Goal: Information Seeking & Learning: Learn about a topic

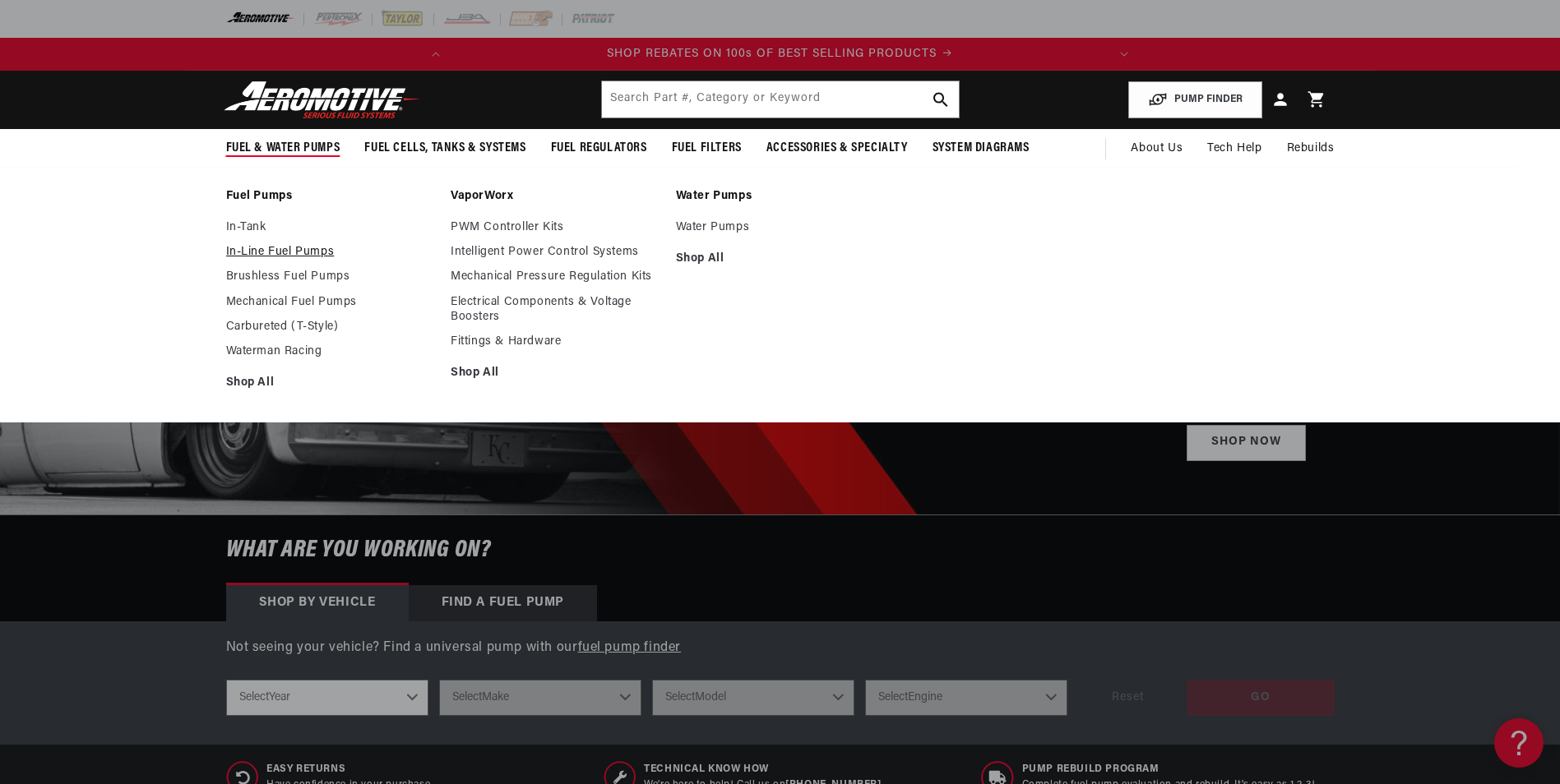
click at [258, 254] on link "In-Line Fuel Pumps" at bounding box center [331, 252] width 209 height 15
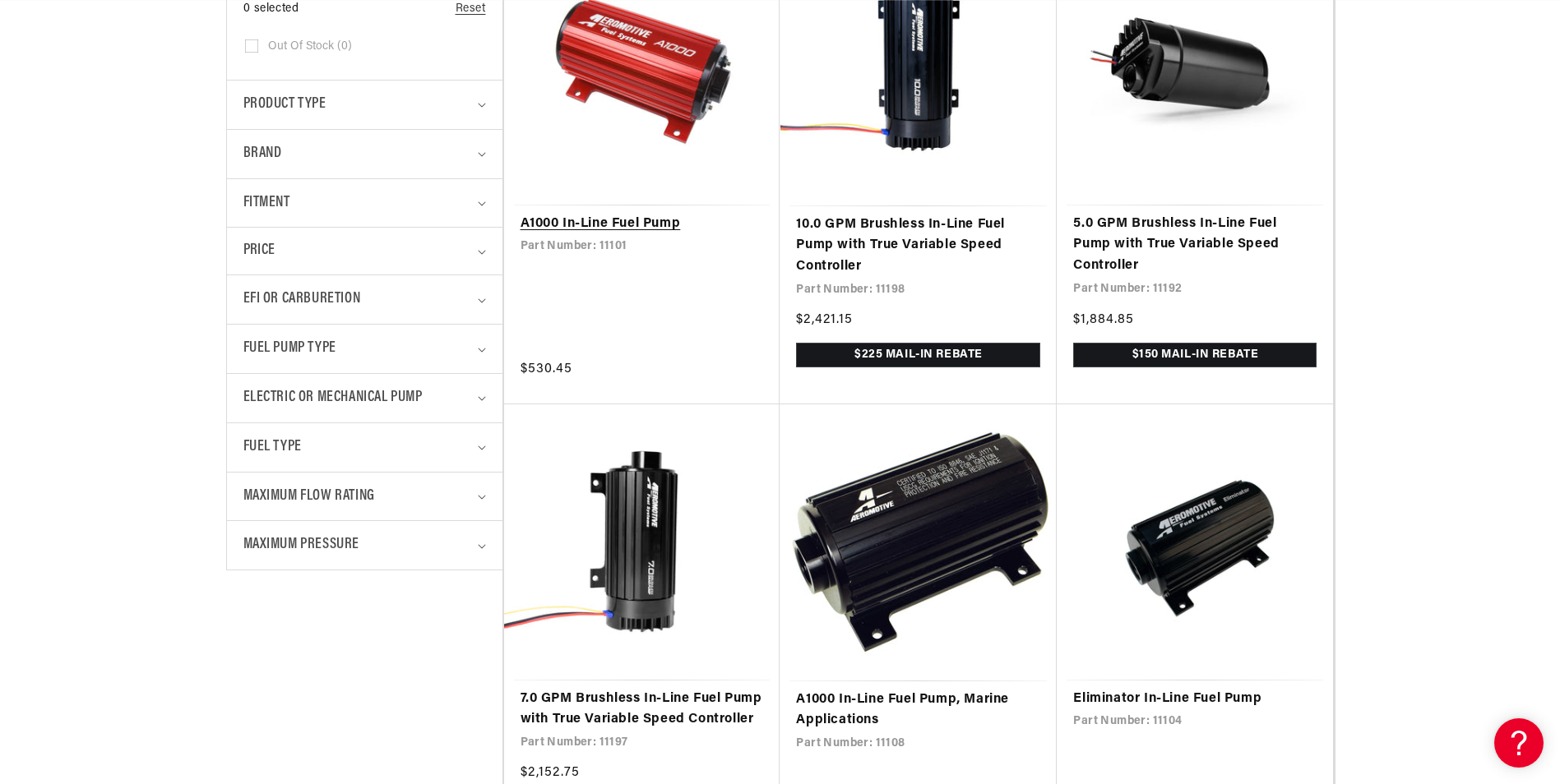
scroll to position [0, 651]
click at [629, 214] on link "A1000 In-Line Fuel Pump" at bounding box center [642, 225] width 243 height 21
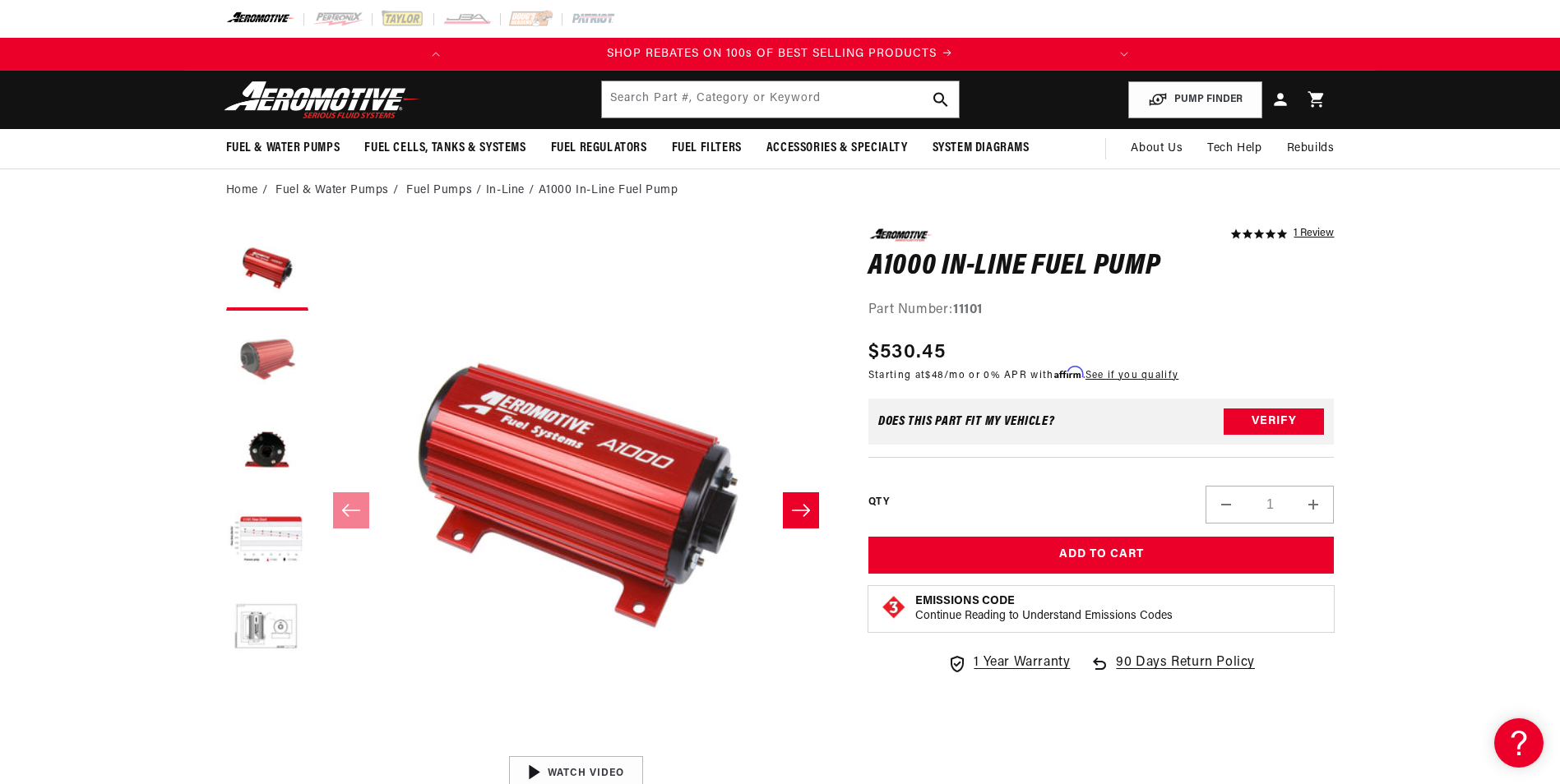
click at [268, 336] on button "Load image 2 in gallery view" at bounding box center [268, 360] width 82 height 82
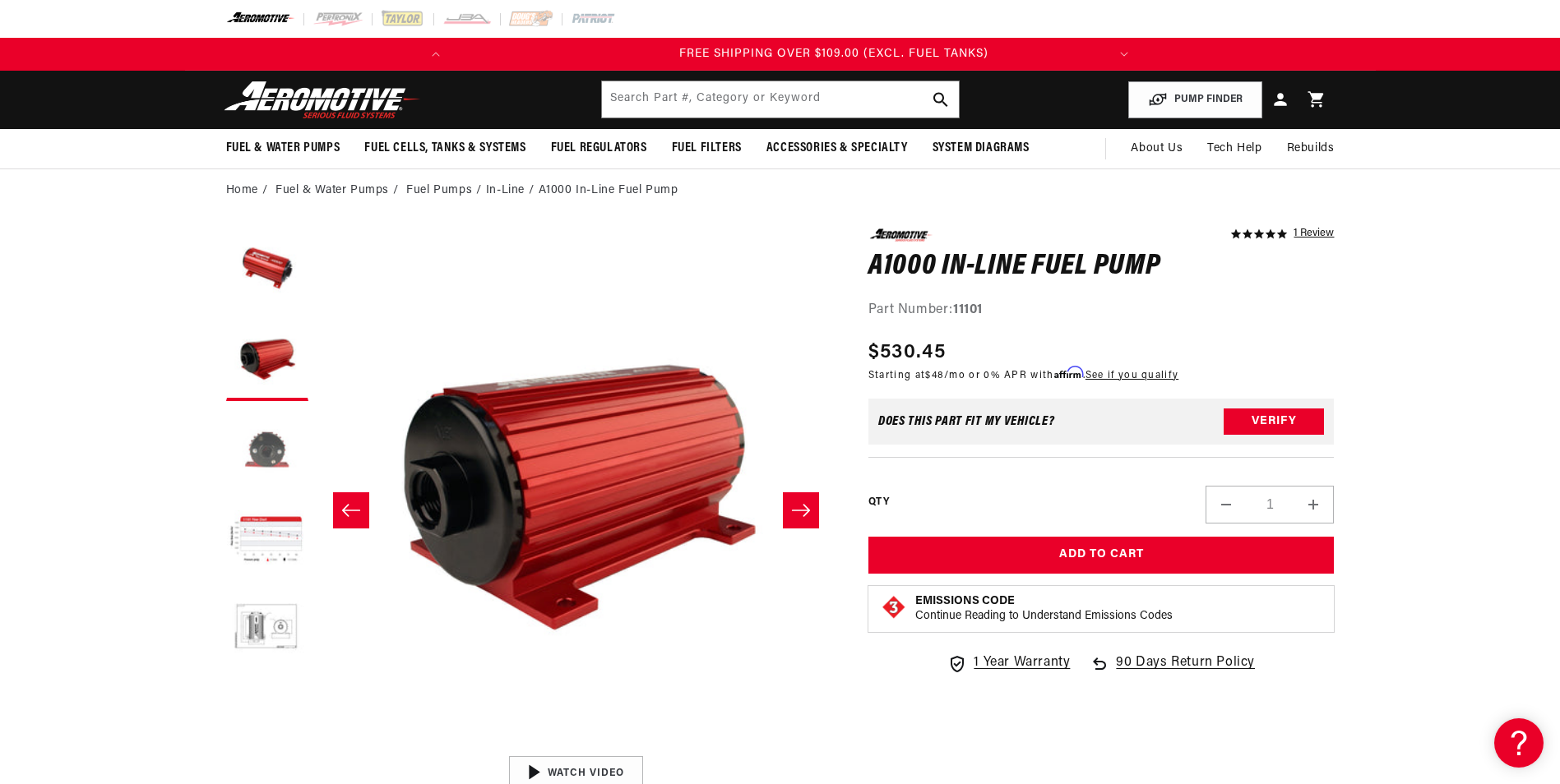
scroll to position [0, 651]
click at [275, 456] on button "Load image 3 in gallery view" at bounding box center [268, 450] width 82 height 82
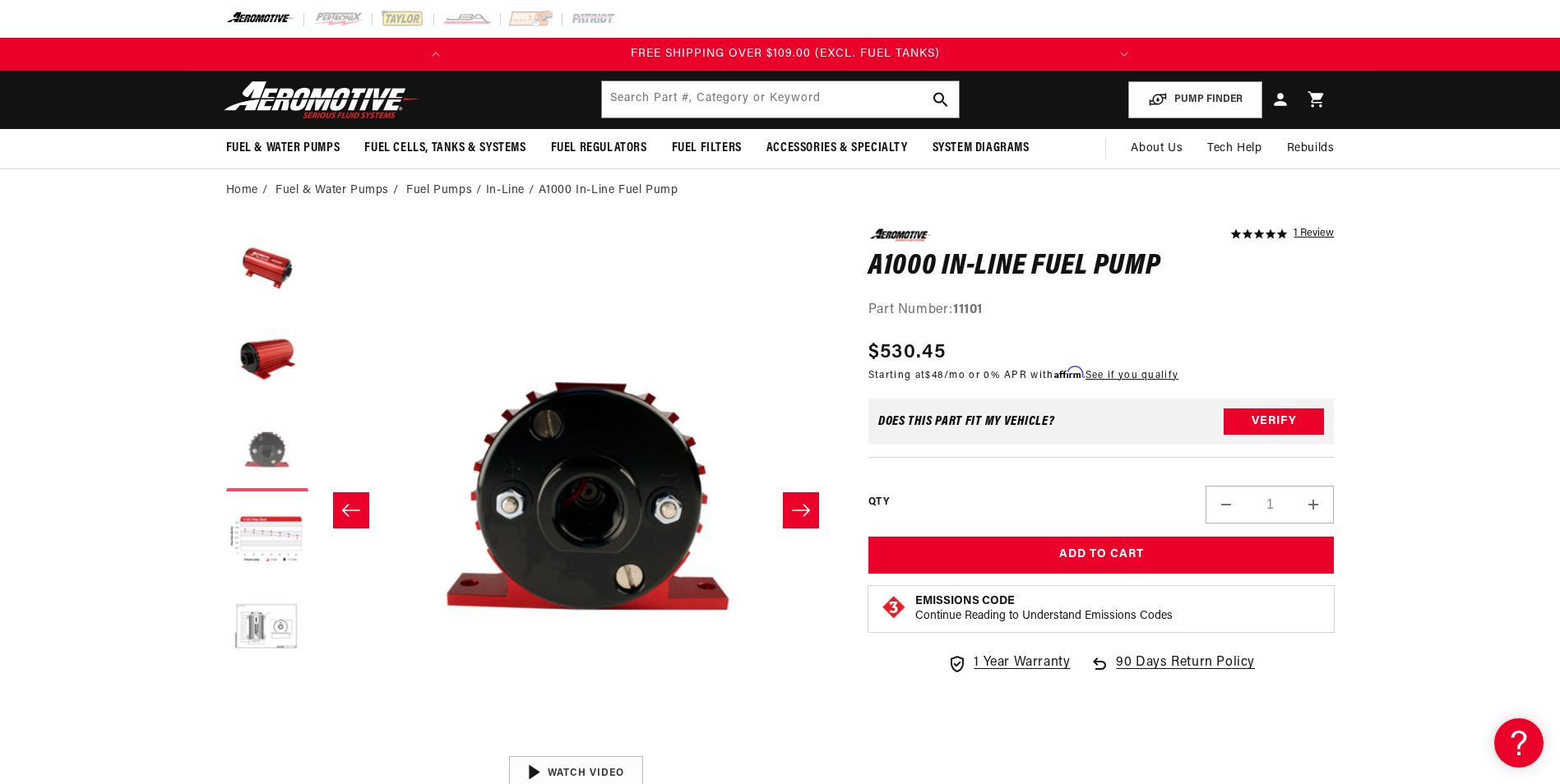
scroll to position [0, 1039]
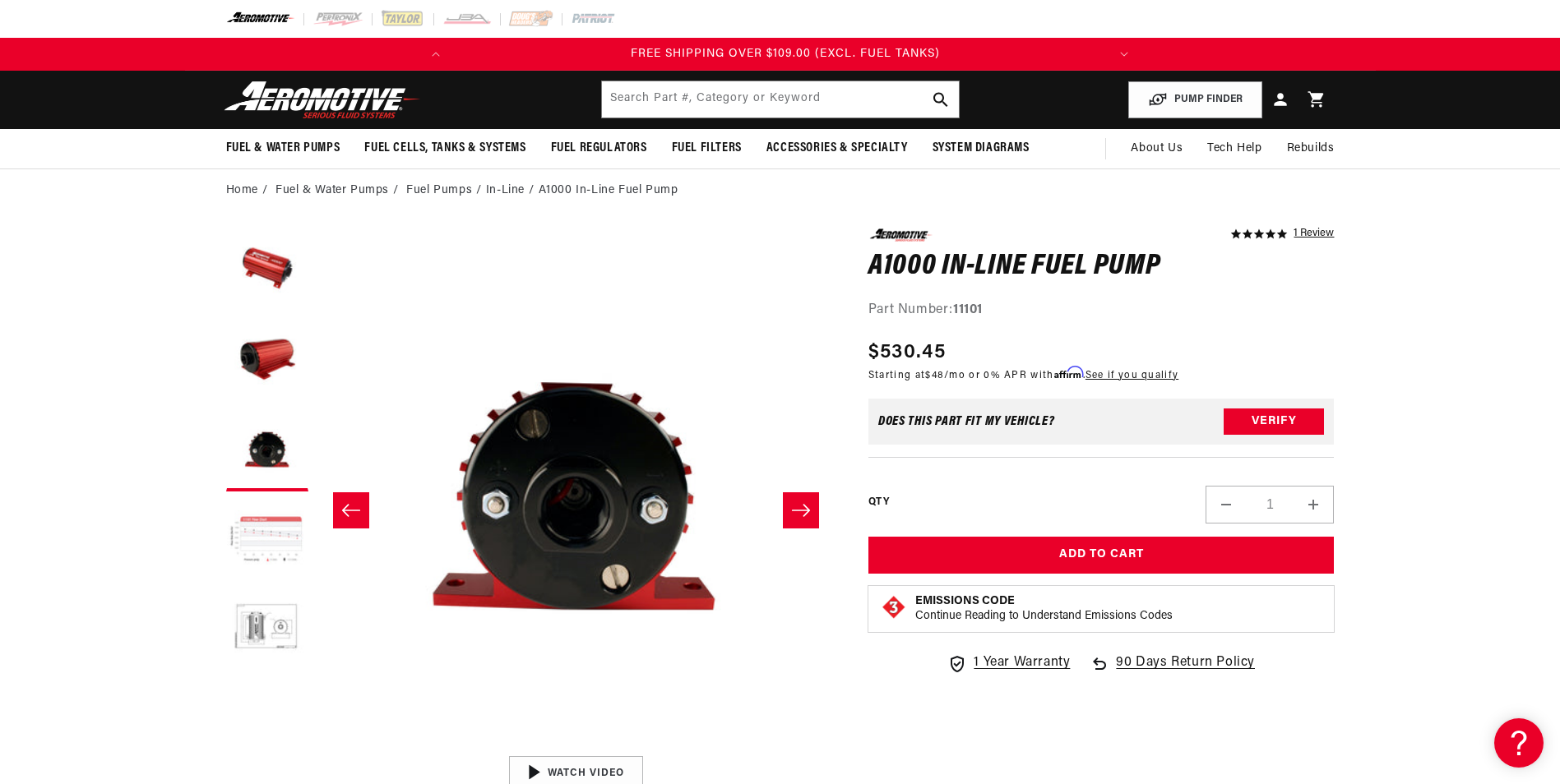
click at [275, 524] on button "Load image 4 in gallery view" at bounding box center [268, 541] width 82 height 82
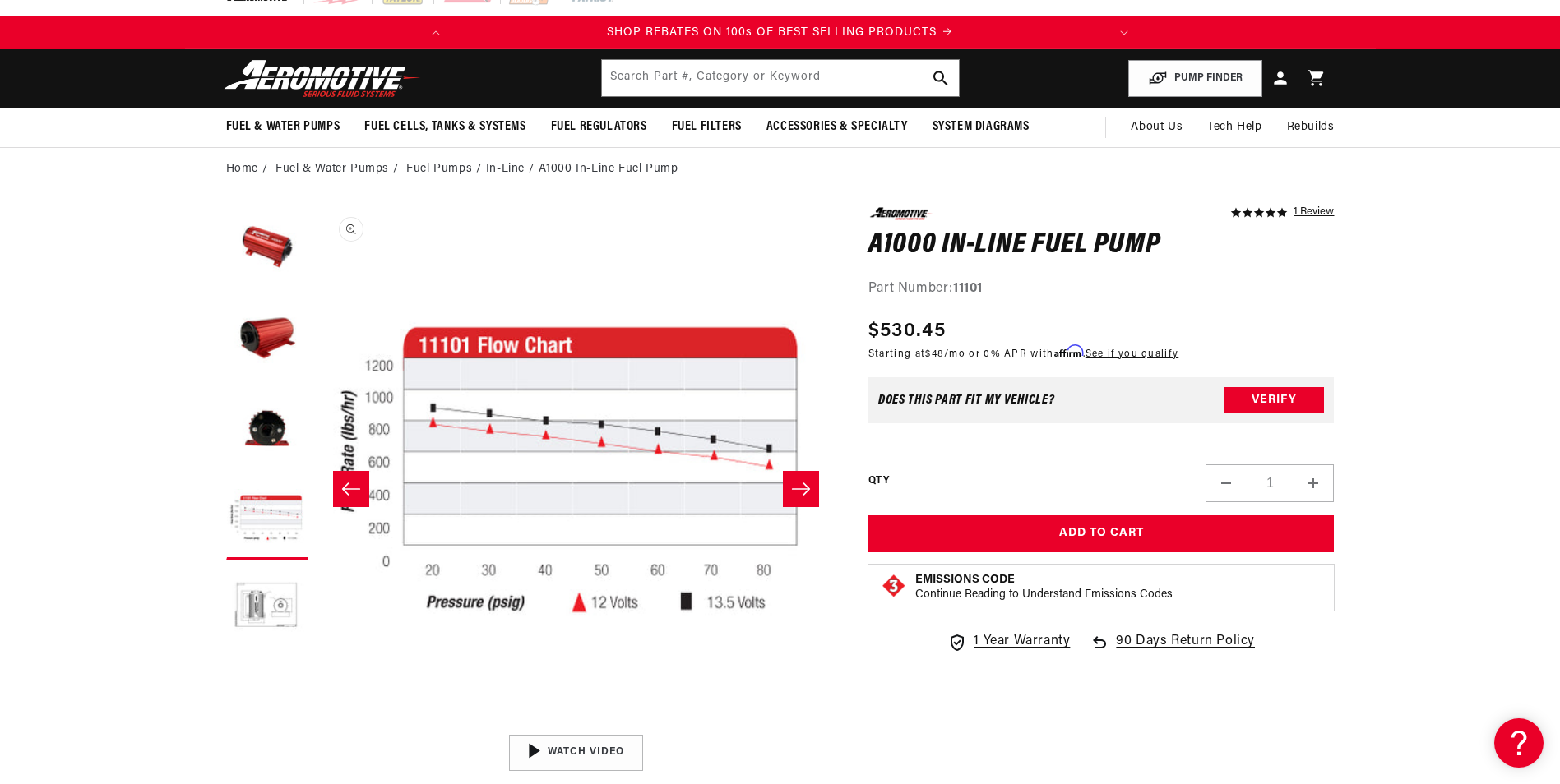
scroll to position [0, 0]
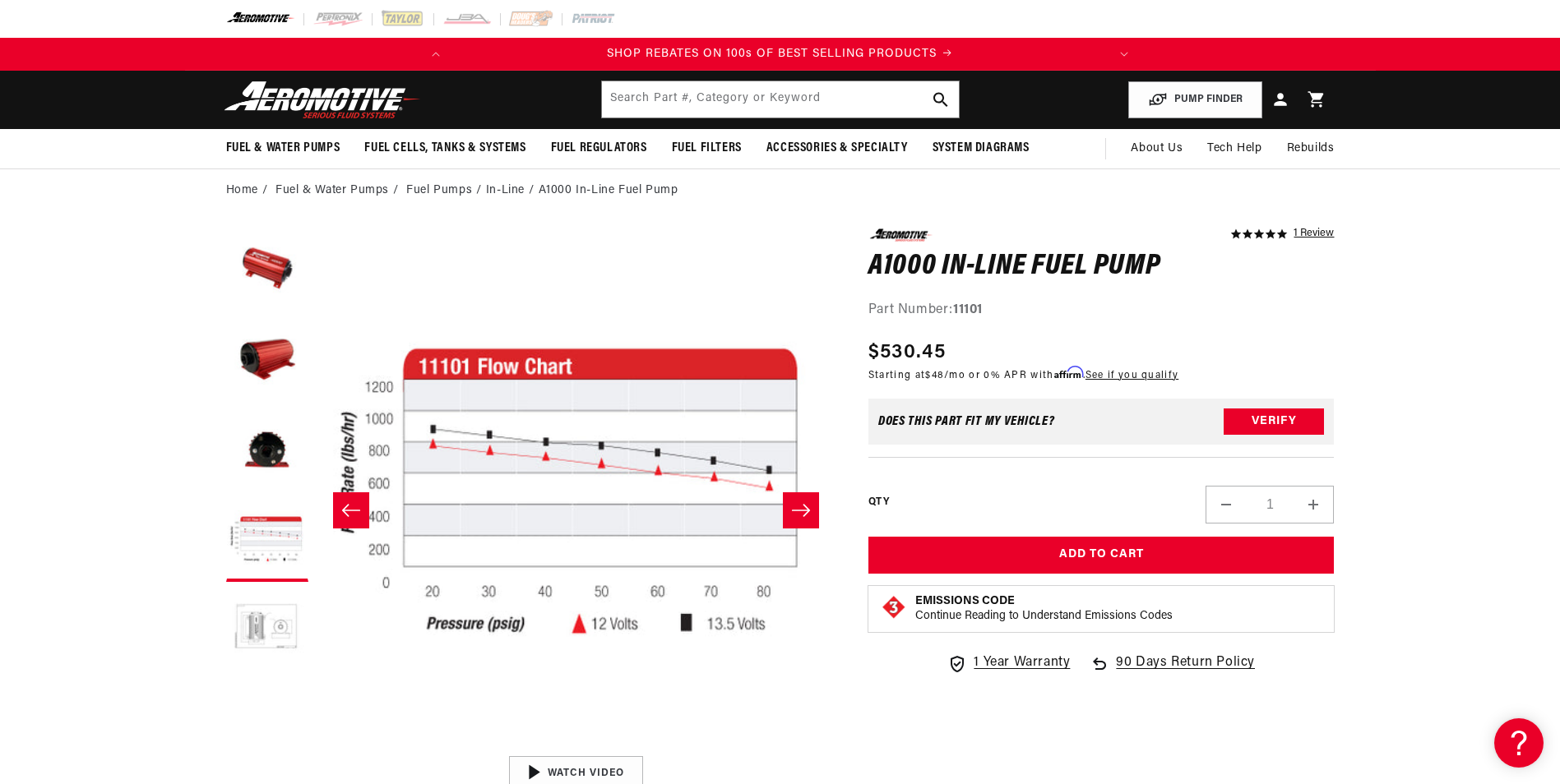
click at [285, 624] on button "Load image 5 in gallery view" at bounding box center [268, 631] width 82 height 82
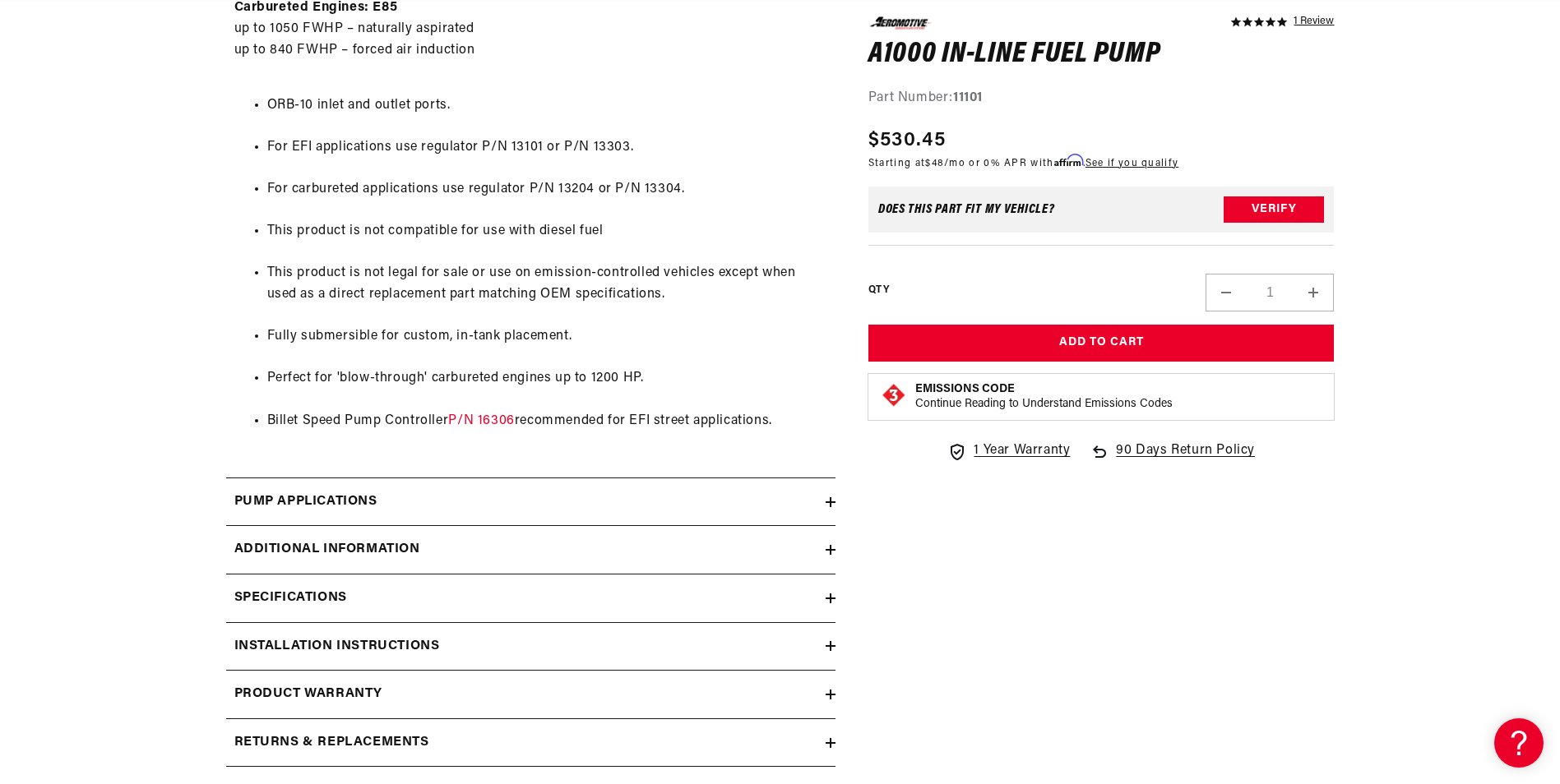
click at [362, 496] on h2 "Pump Applications" at bounding box center [306, 503] width 143 height 21
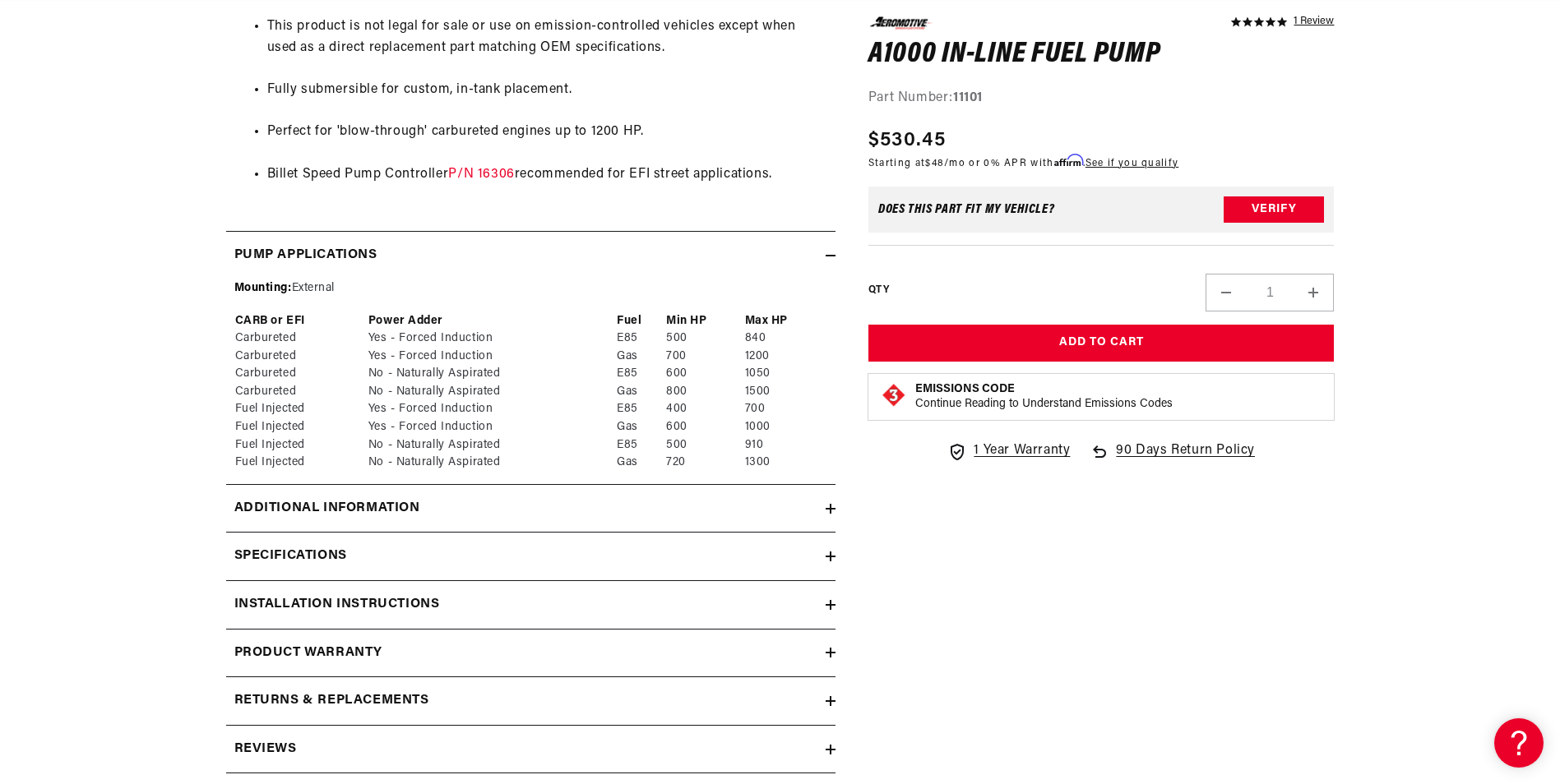
click at [325, 234] on summary "Pump Applications" at bounding box center [531, 255] width 609 height 48
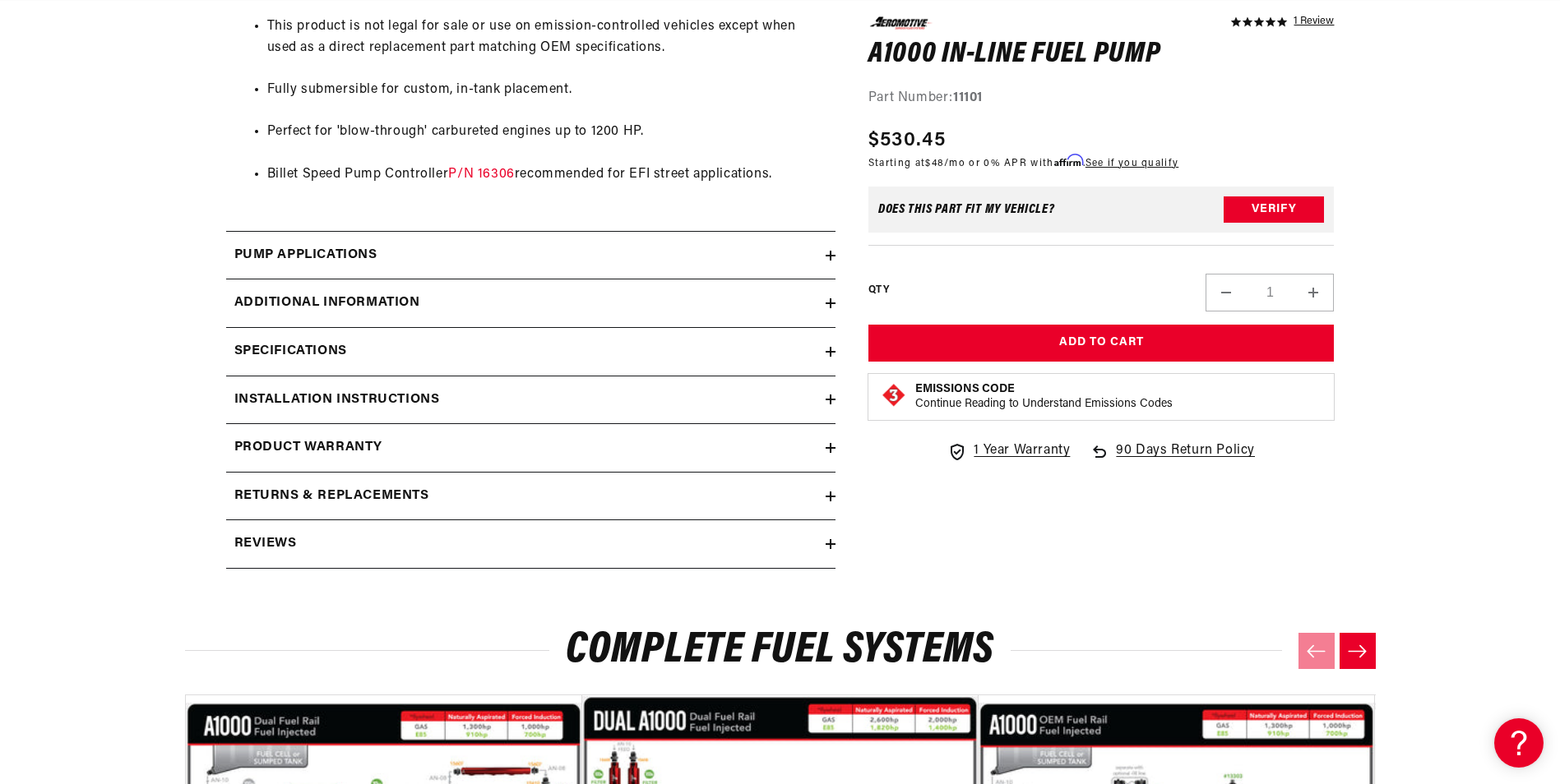
click at [331, 307] on h2 "Additional information" at bounding box center [327, 303] width 186 height 21
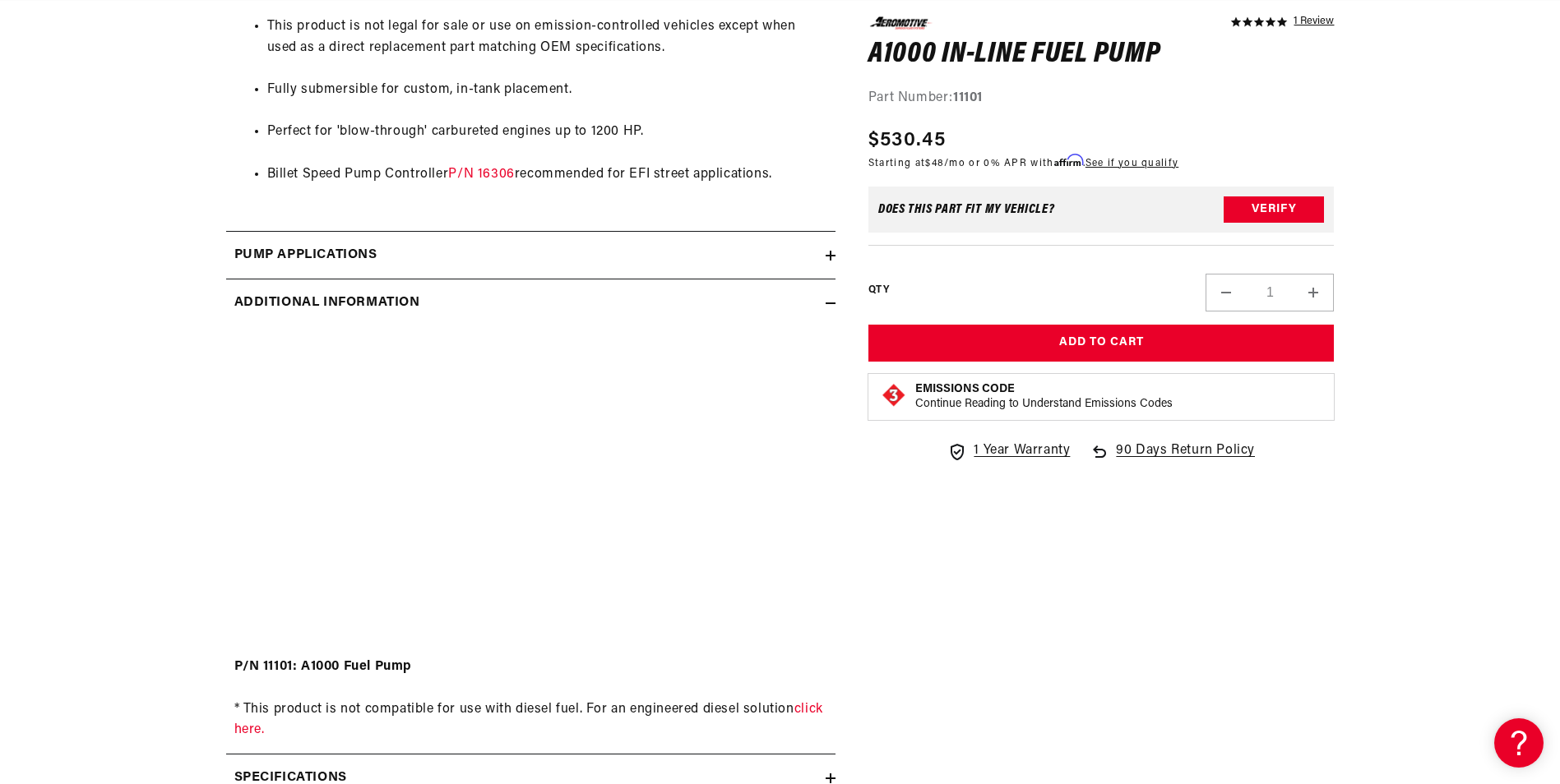
click at [336, 297] on h2 "Additional information" at bounding box center [327, 303] width 186 height 21
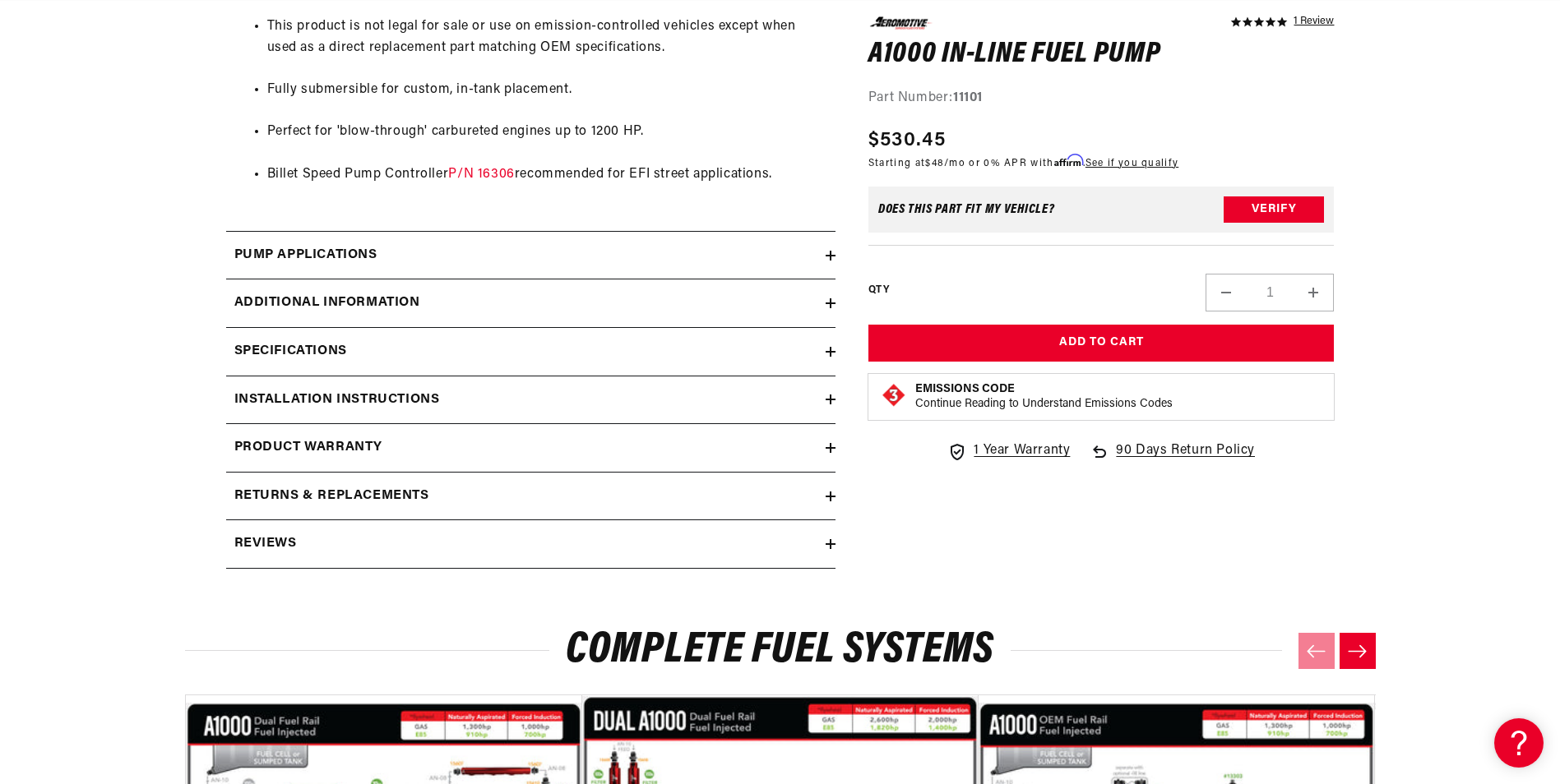
click at [333, 353] on h2 "Specifications" at bounding box center [290, 351] width 113 height 21
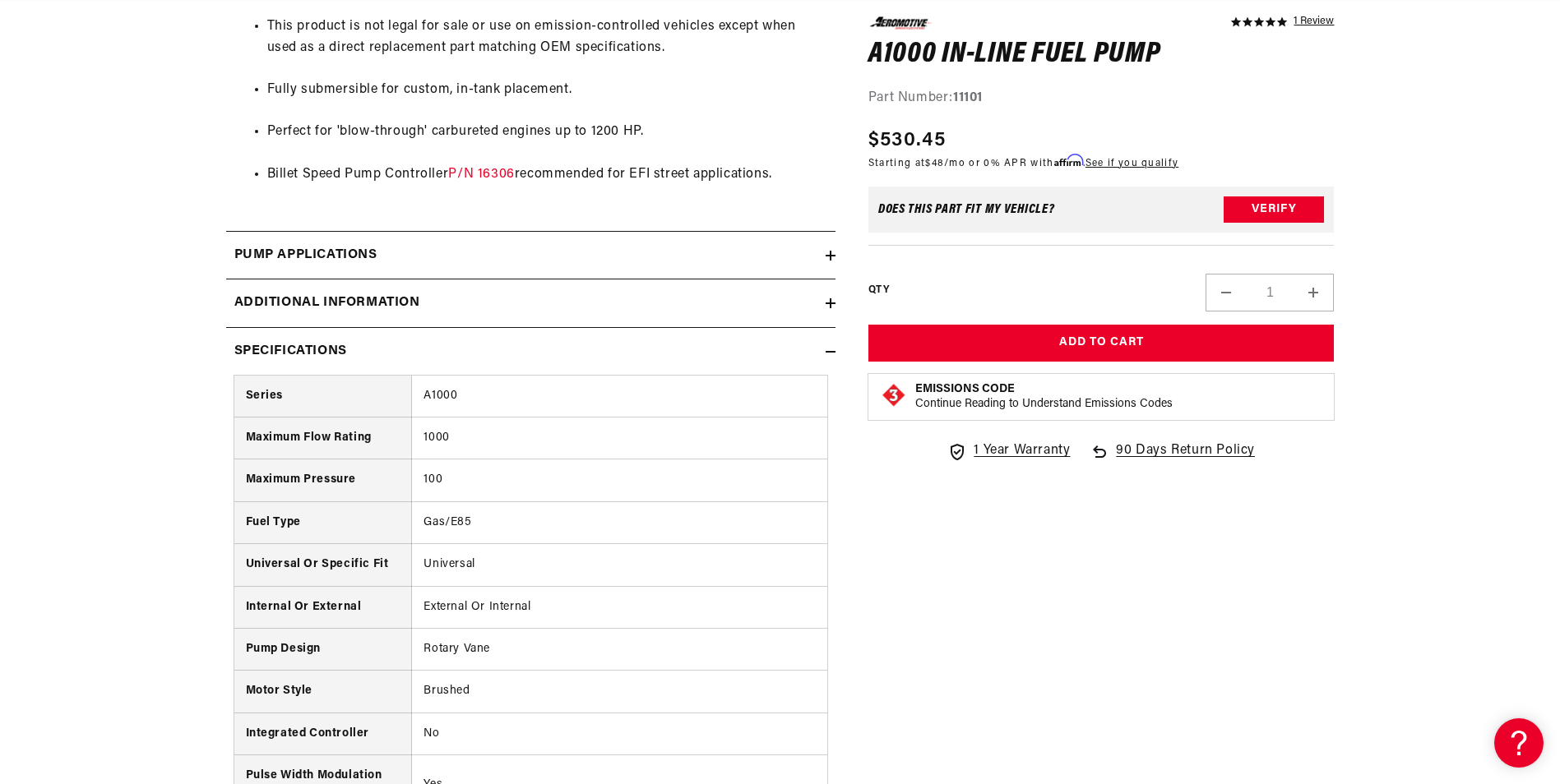
click at [333, 353] on h2 "Specifications" at bounding box center [290, 351] width 113 height 21
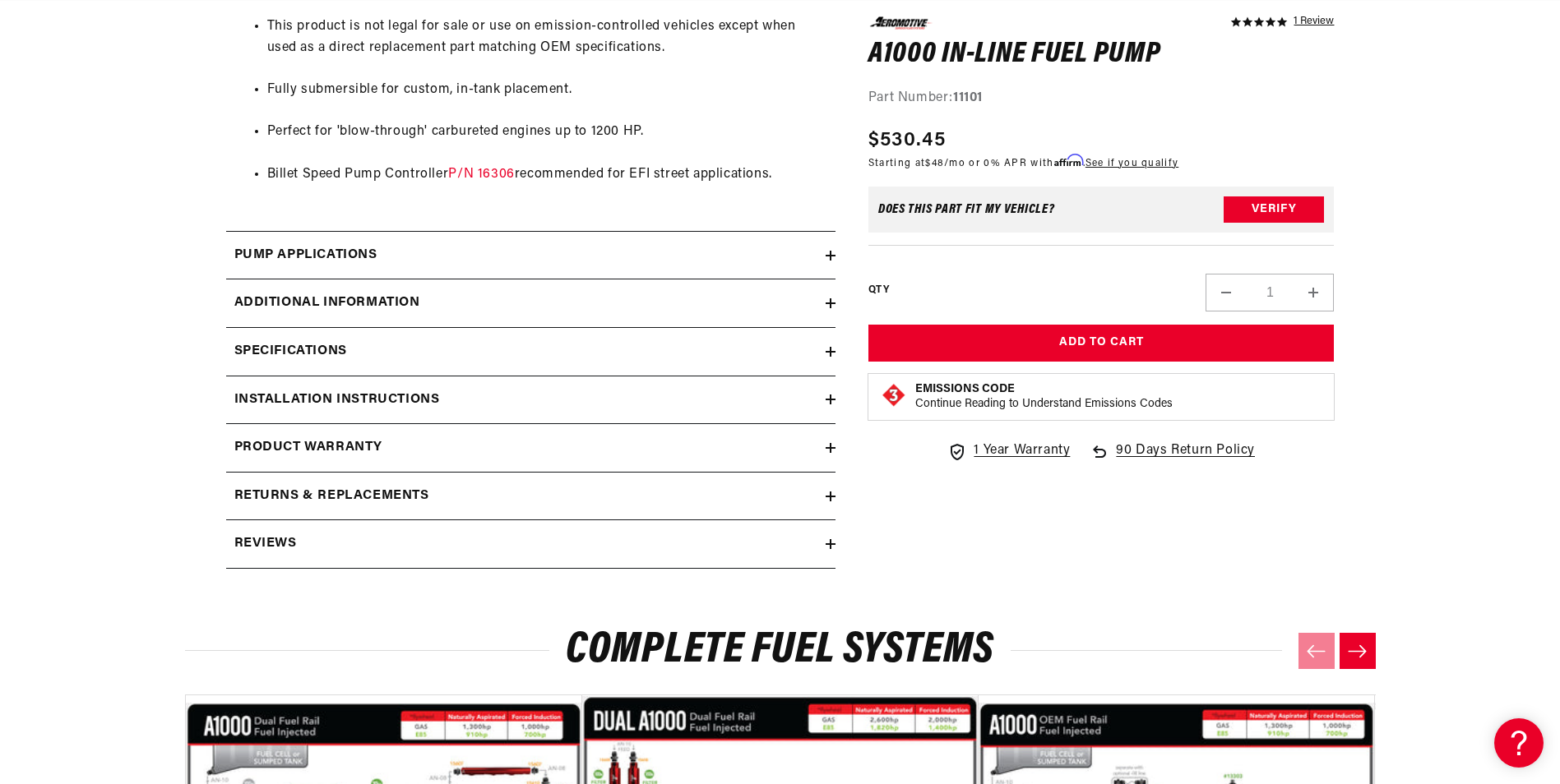
scroll to position [1282, 0]
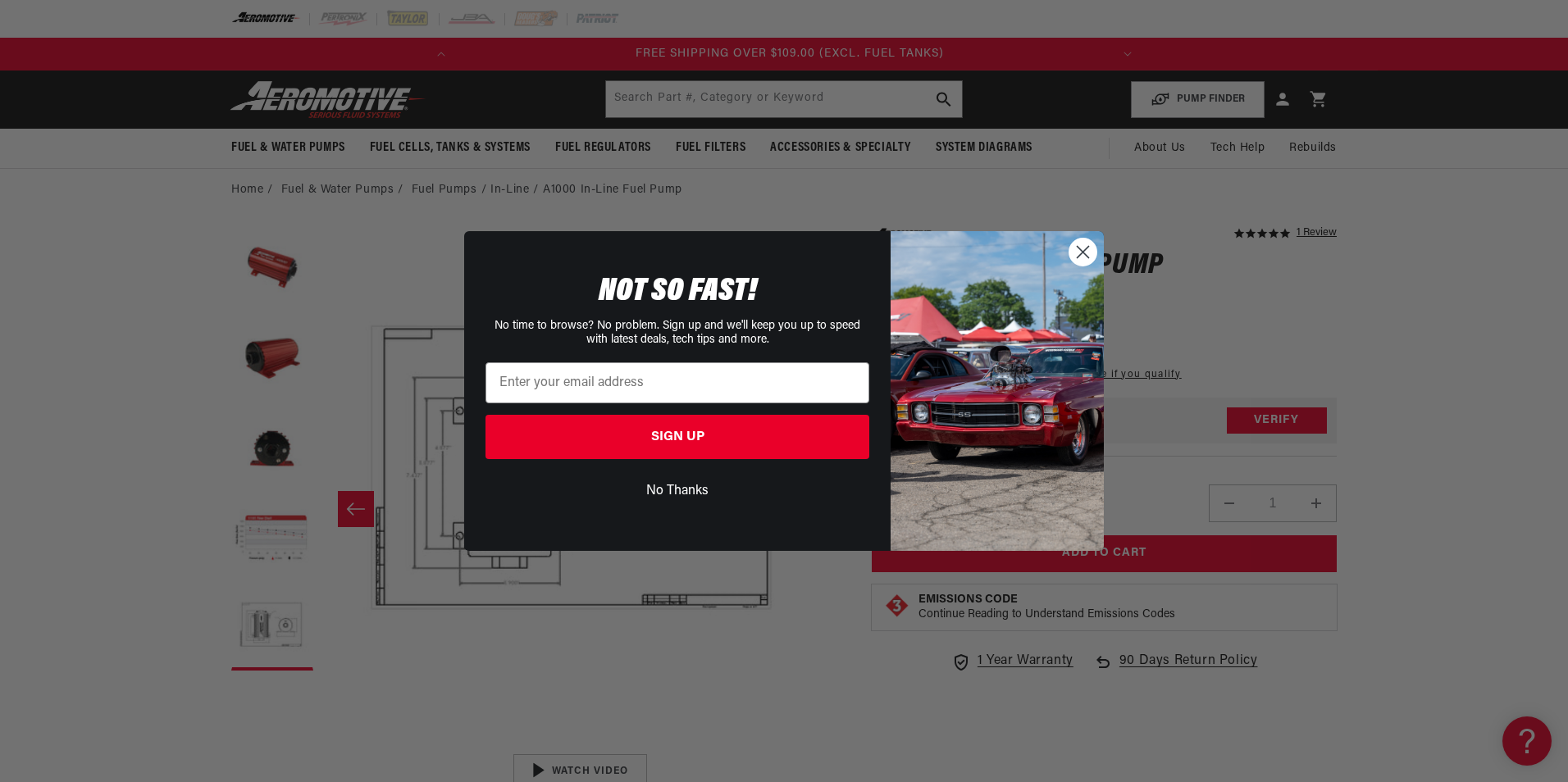
click at [665, 485] on button "No Thanks" at bounding box center [677, 492] width 384 height 31
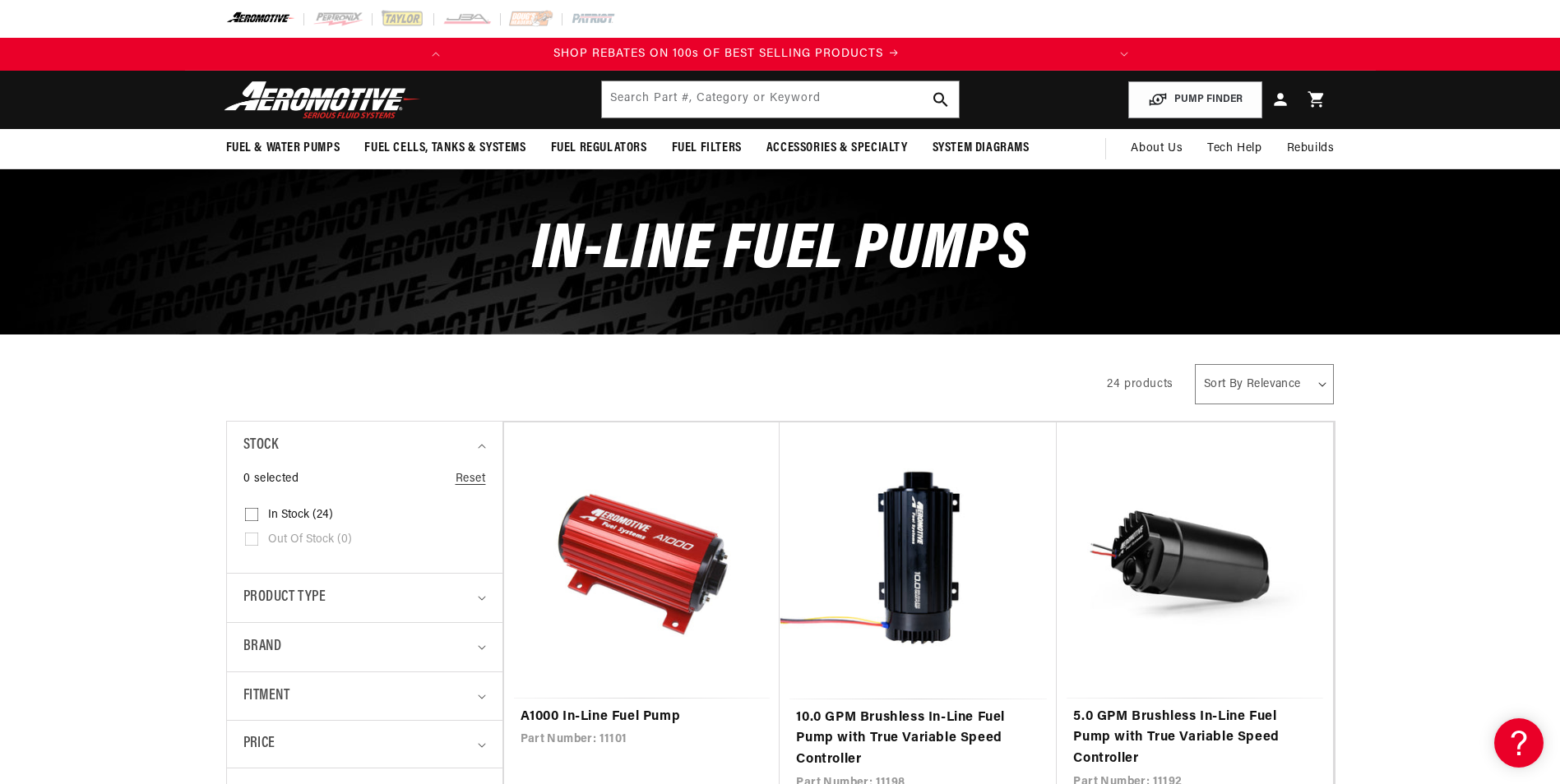
scroll to position [0, 263]
